Goal: Task Accomplishment & Management: Use online tool/utility

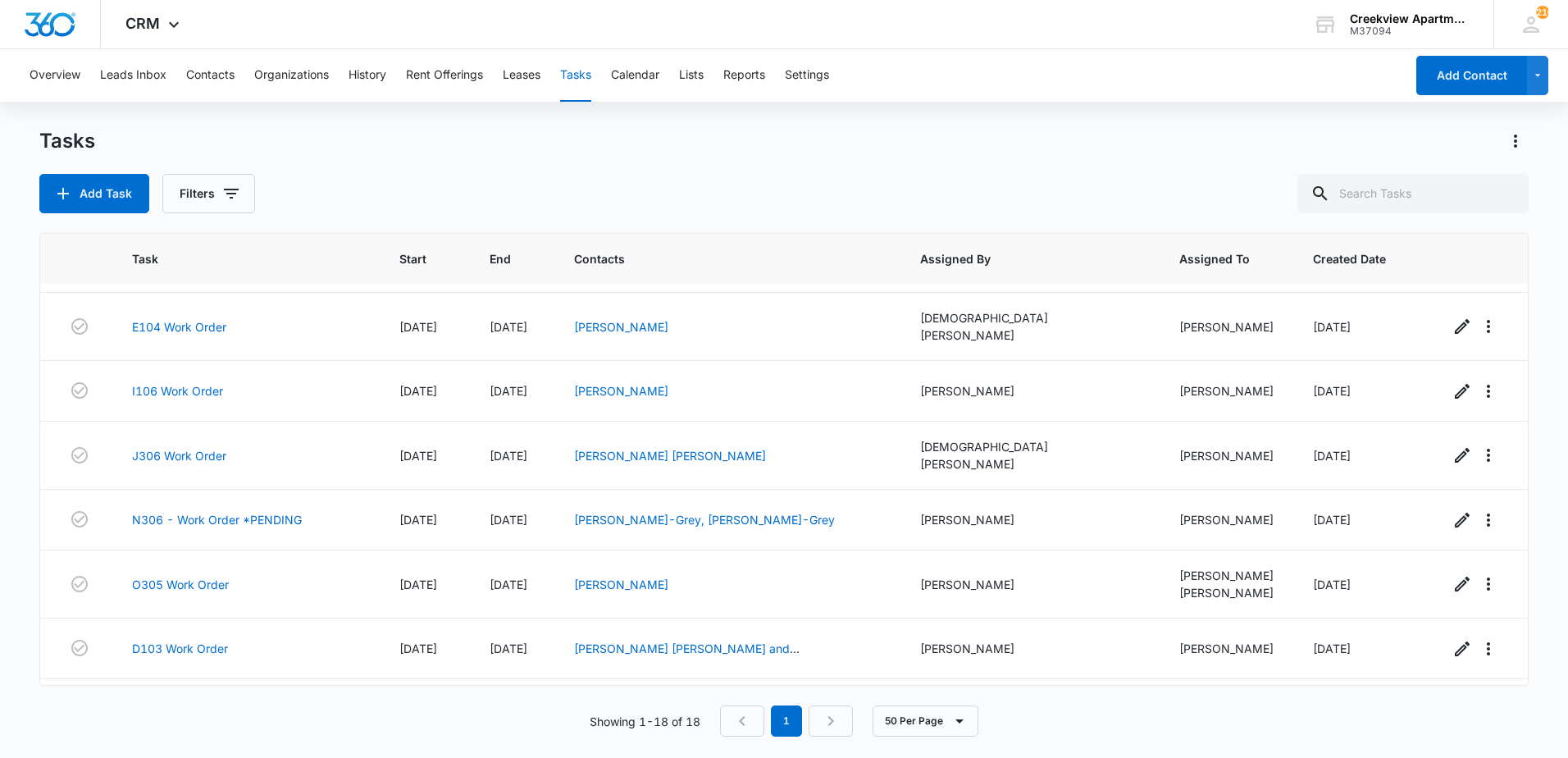
scroll to position [707, 0]
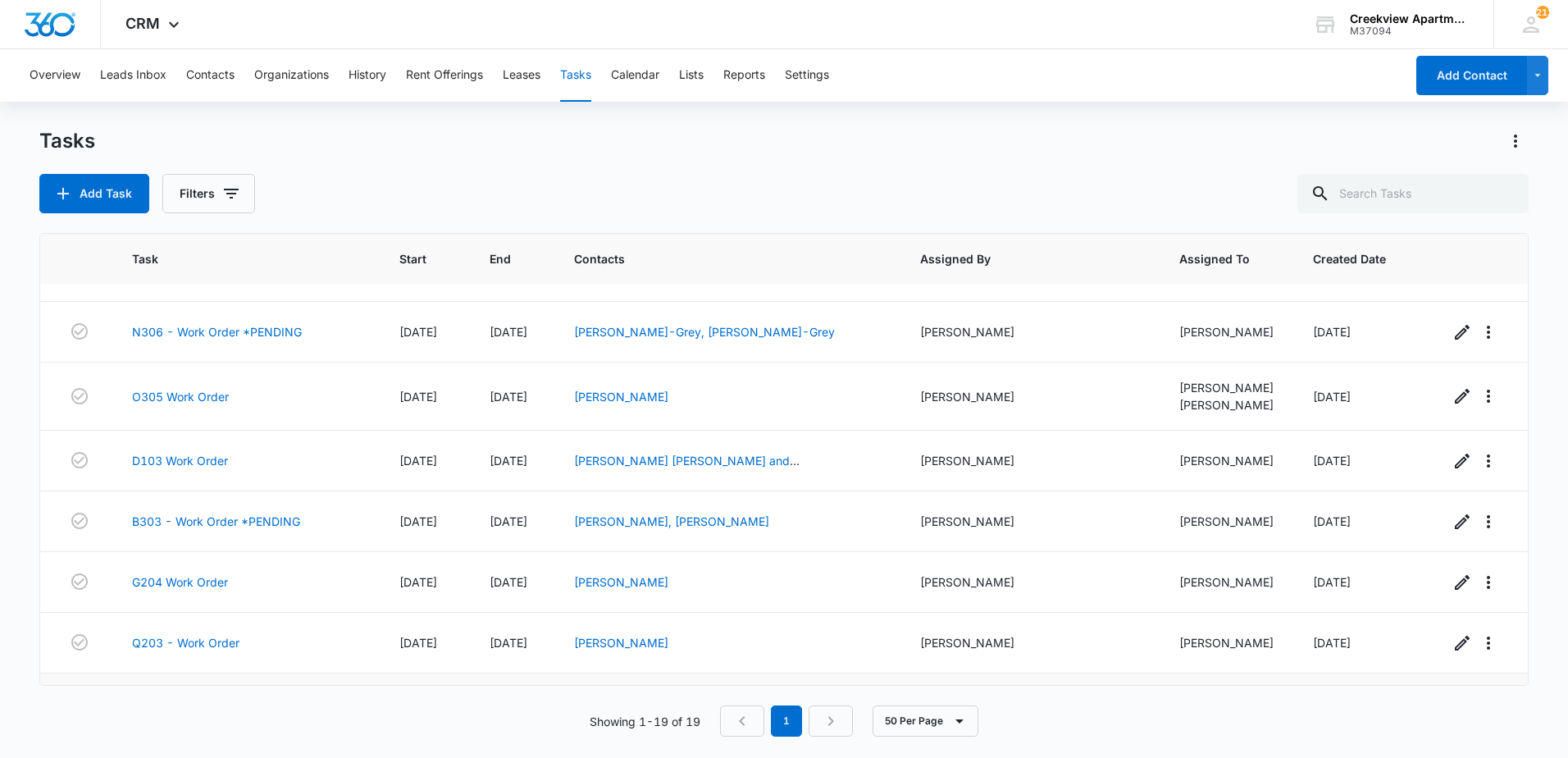
scroll to position [767, 0]
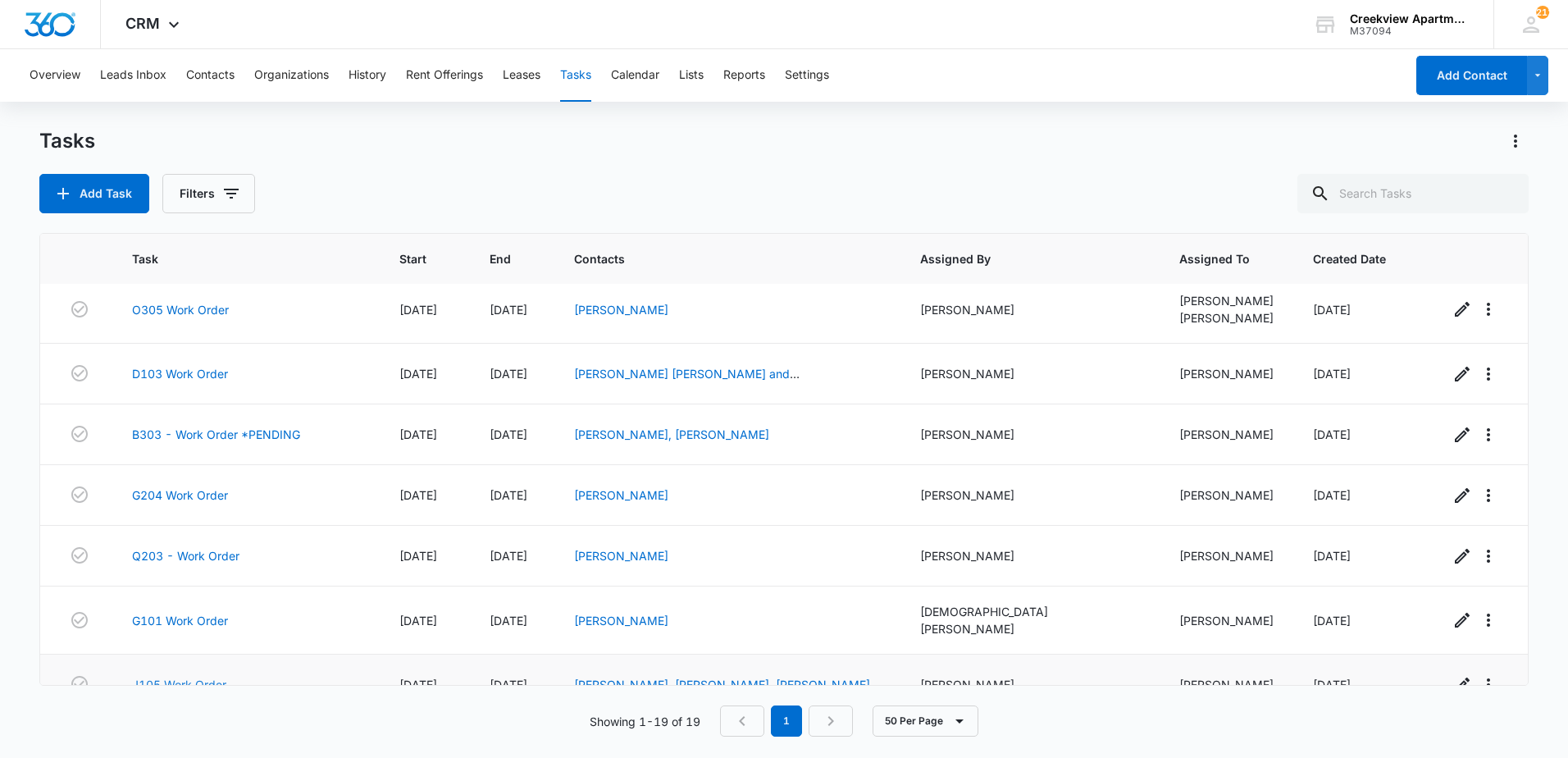
click at [219, 676] on link "J105 Work Order" at bounding box center [179, 684] width 94 height 17
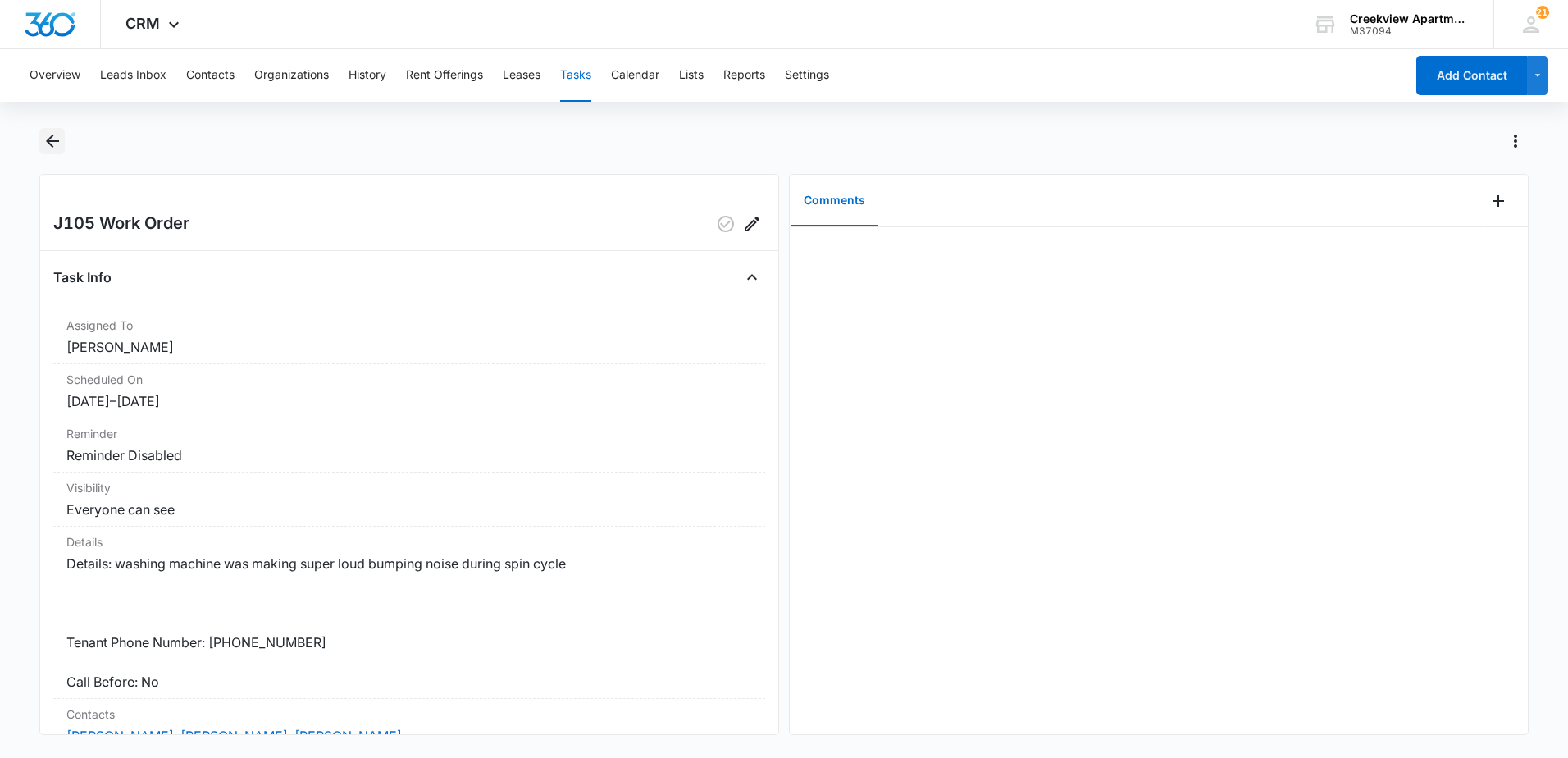
click at [61, 136] on icon "Back" at bounding box center [52, 141] width 20 height 20
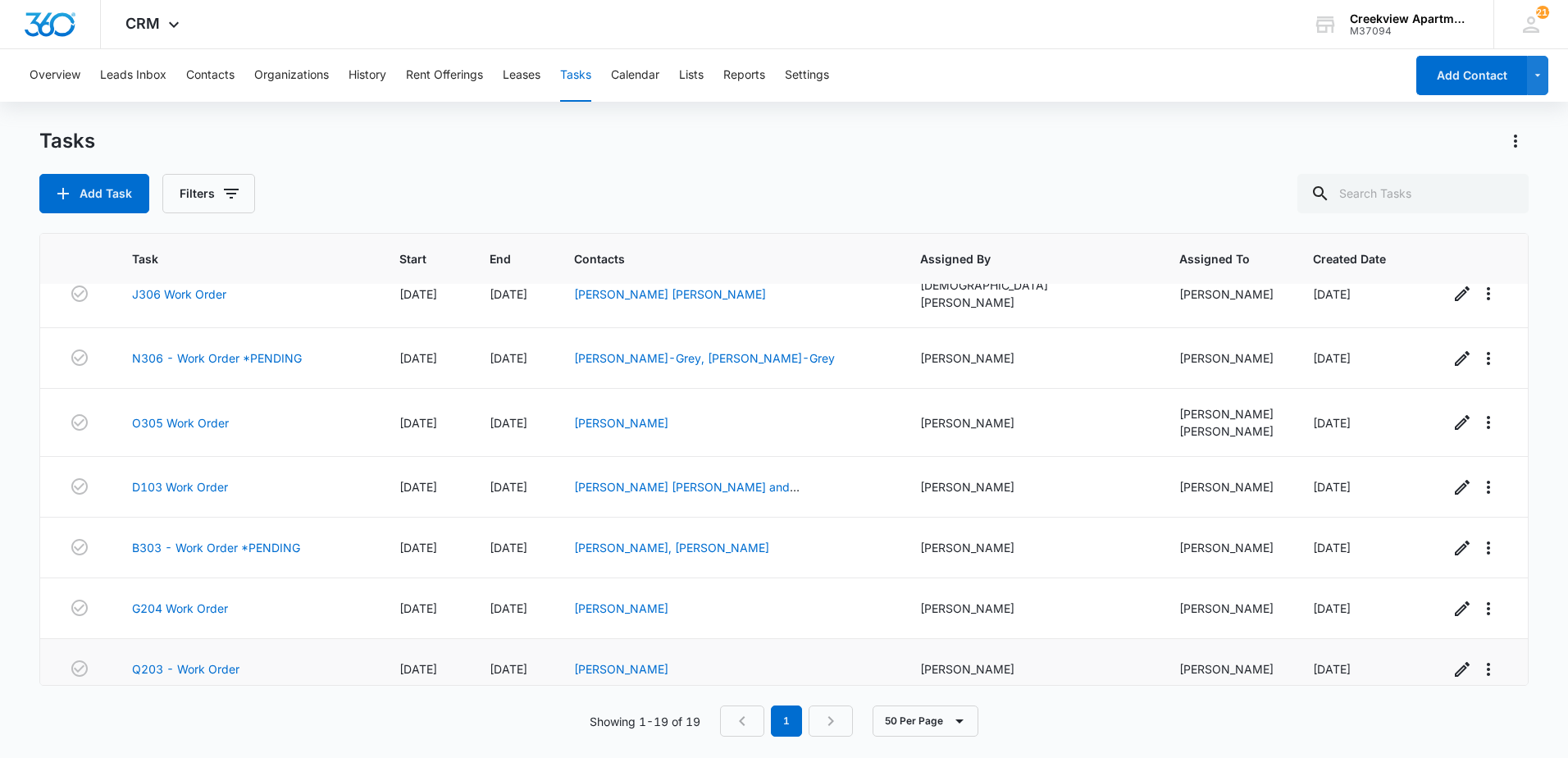
scroll to position [767, 0]
